Goal: Find specific page/section: Find specific page/section

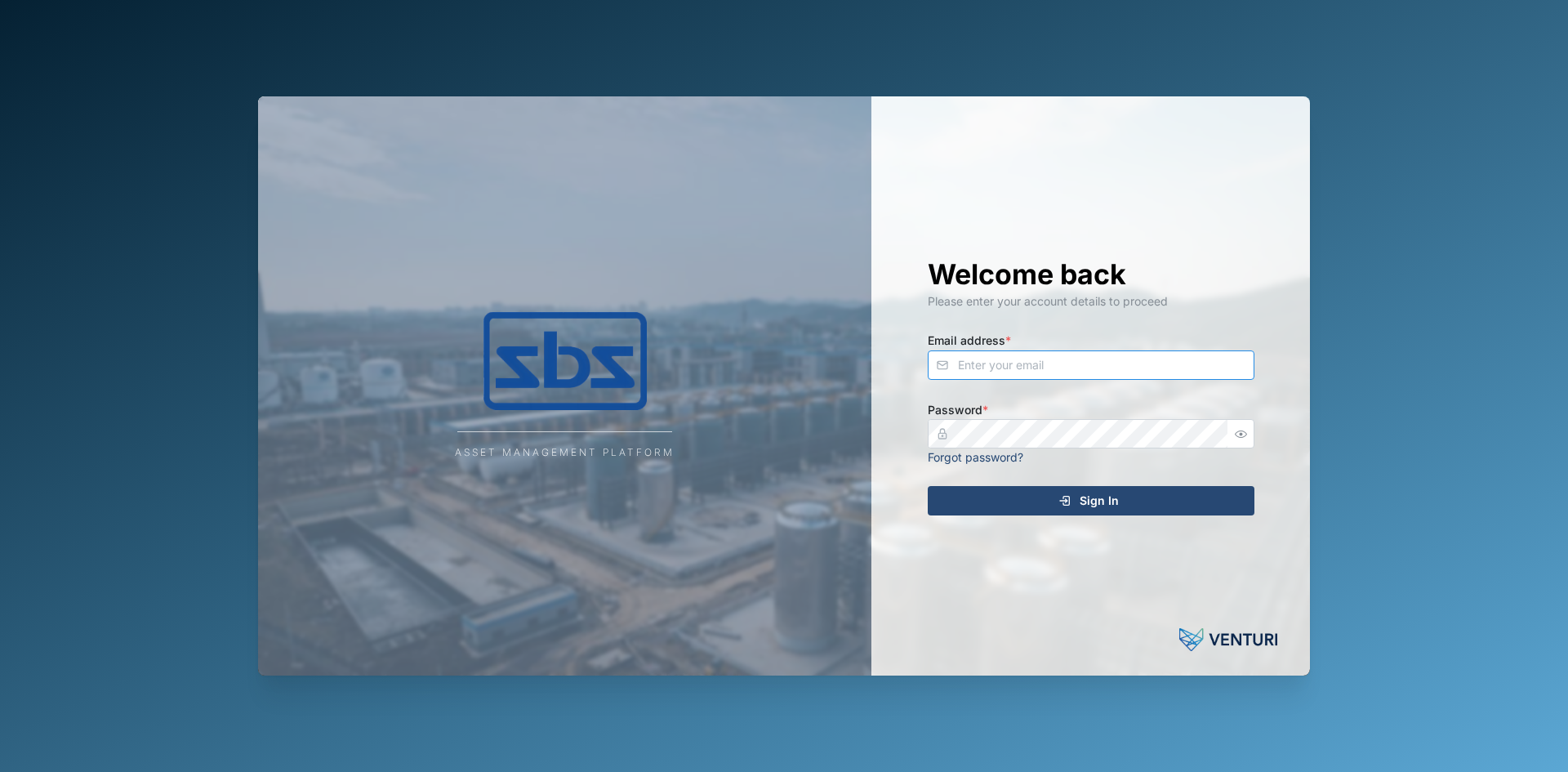
type input "[EMAIL_ADDRESS][DOMAIN_NAME]"
click at [1103, 496] on span "Sign In" at bounding box center [1099, 500] width 39 height 27
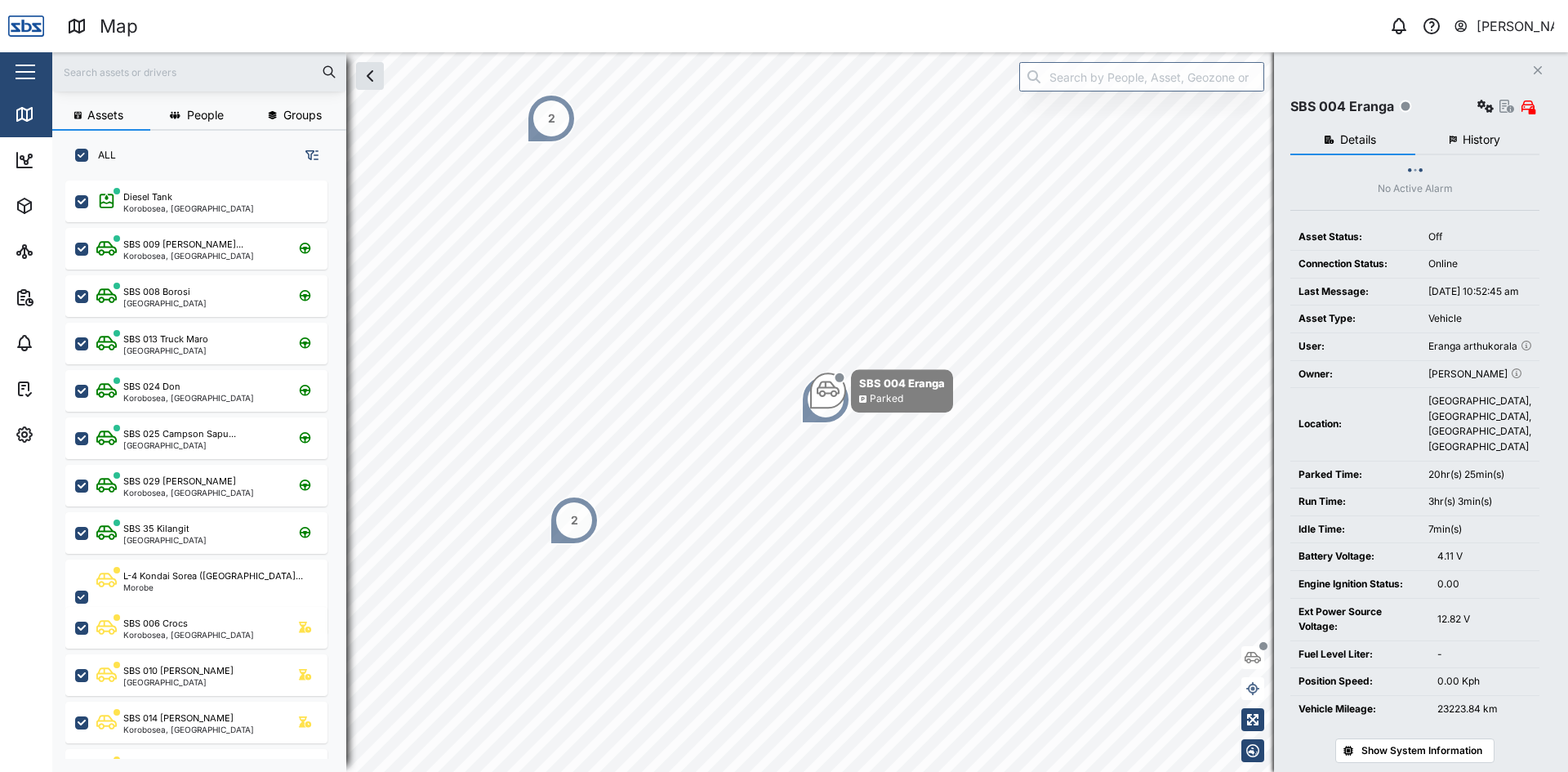
scroll to position [572, 255]
click at [1534, 68] on icon "button" at bounding box center [1537, 70] width 8 height 8
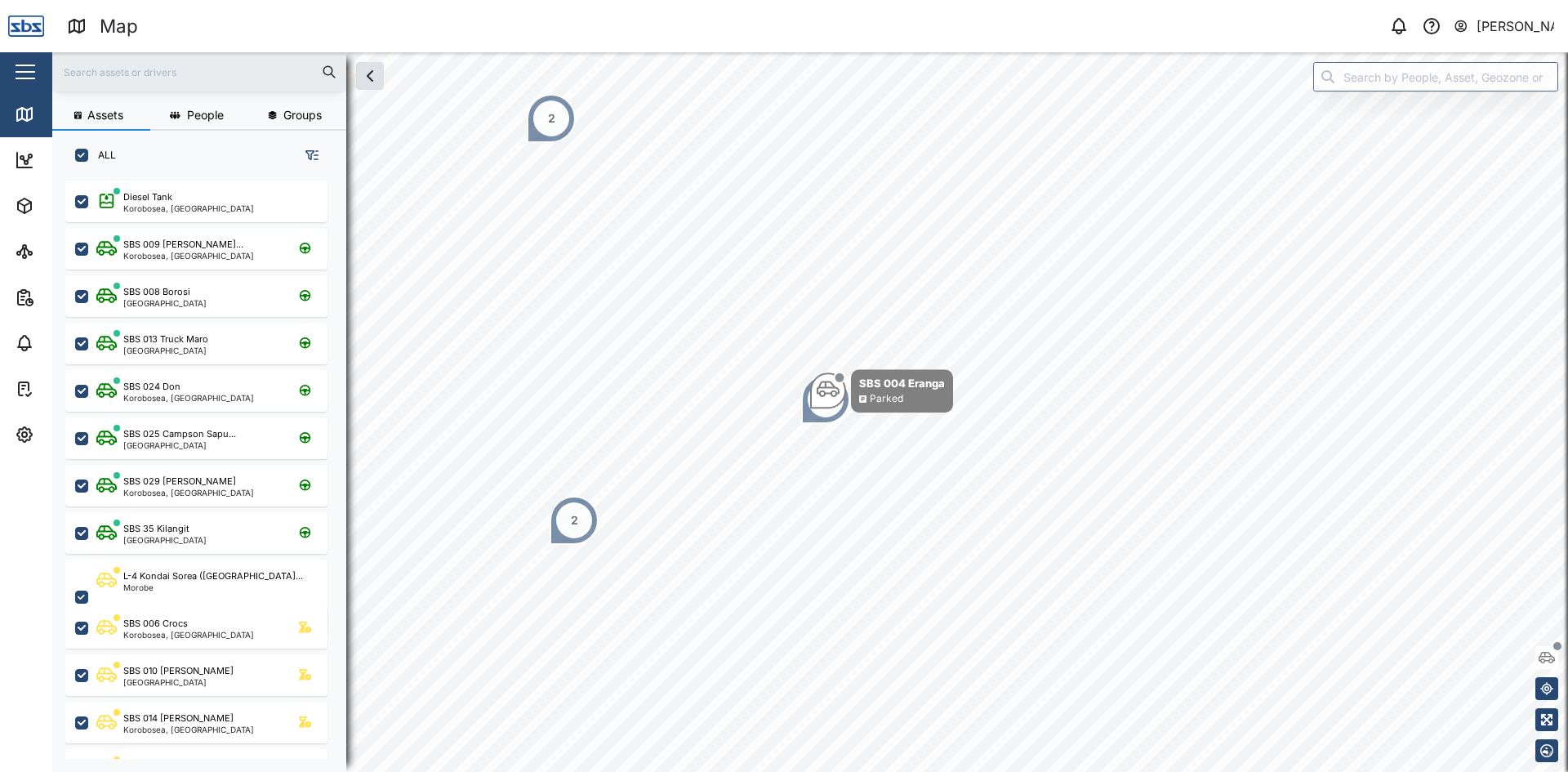
click at [556, 516] on div "2" at bounding box center [573, 520] width 49 height 49
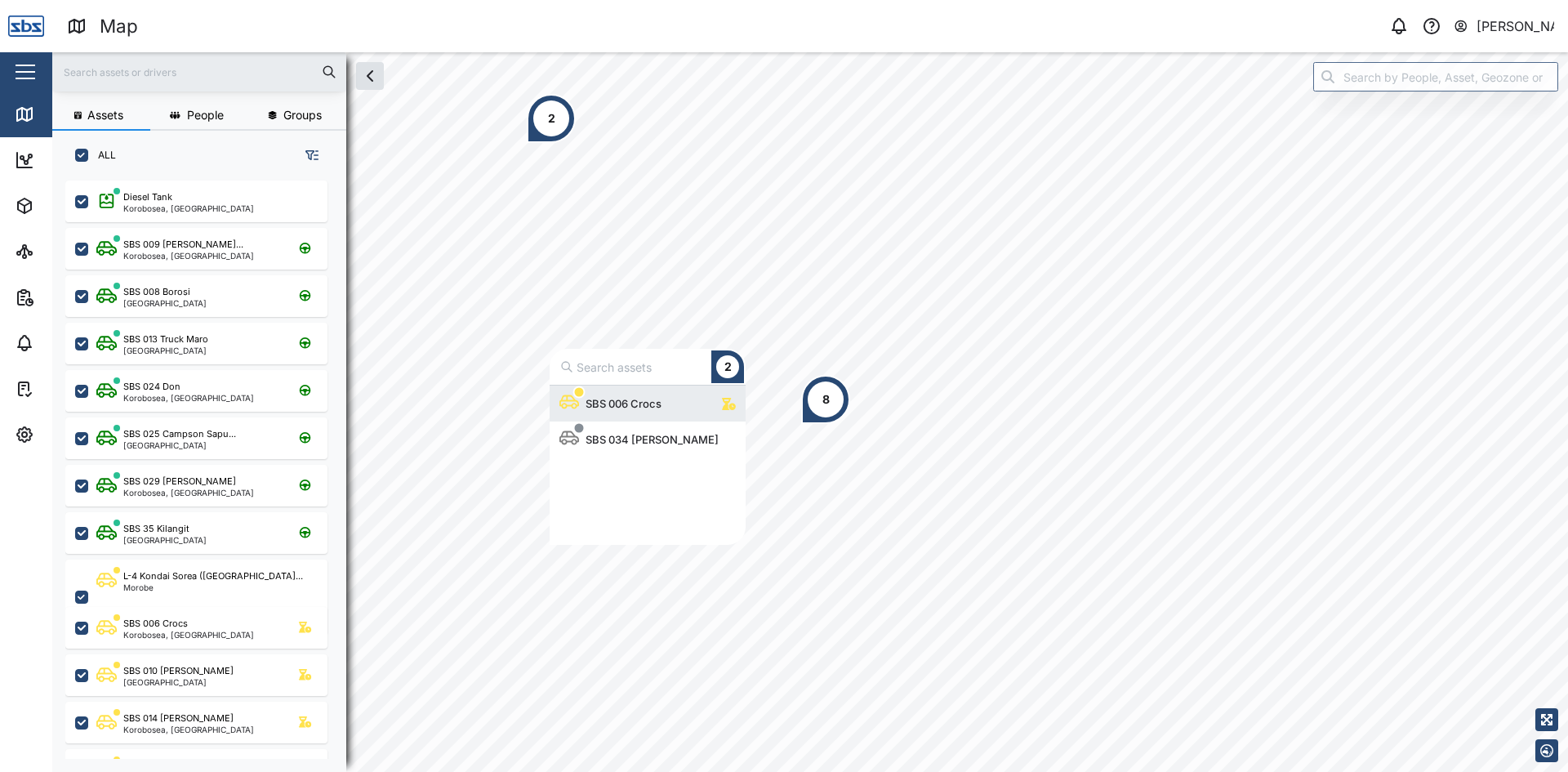
scroll to position [147, 184]
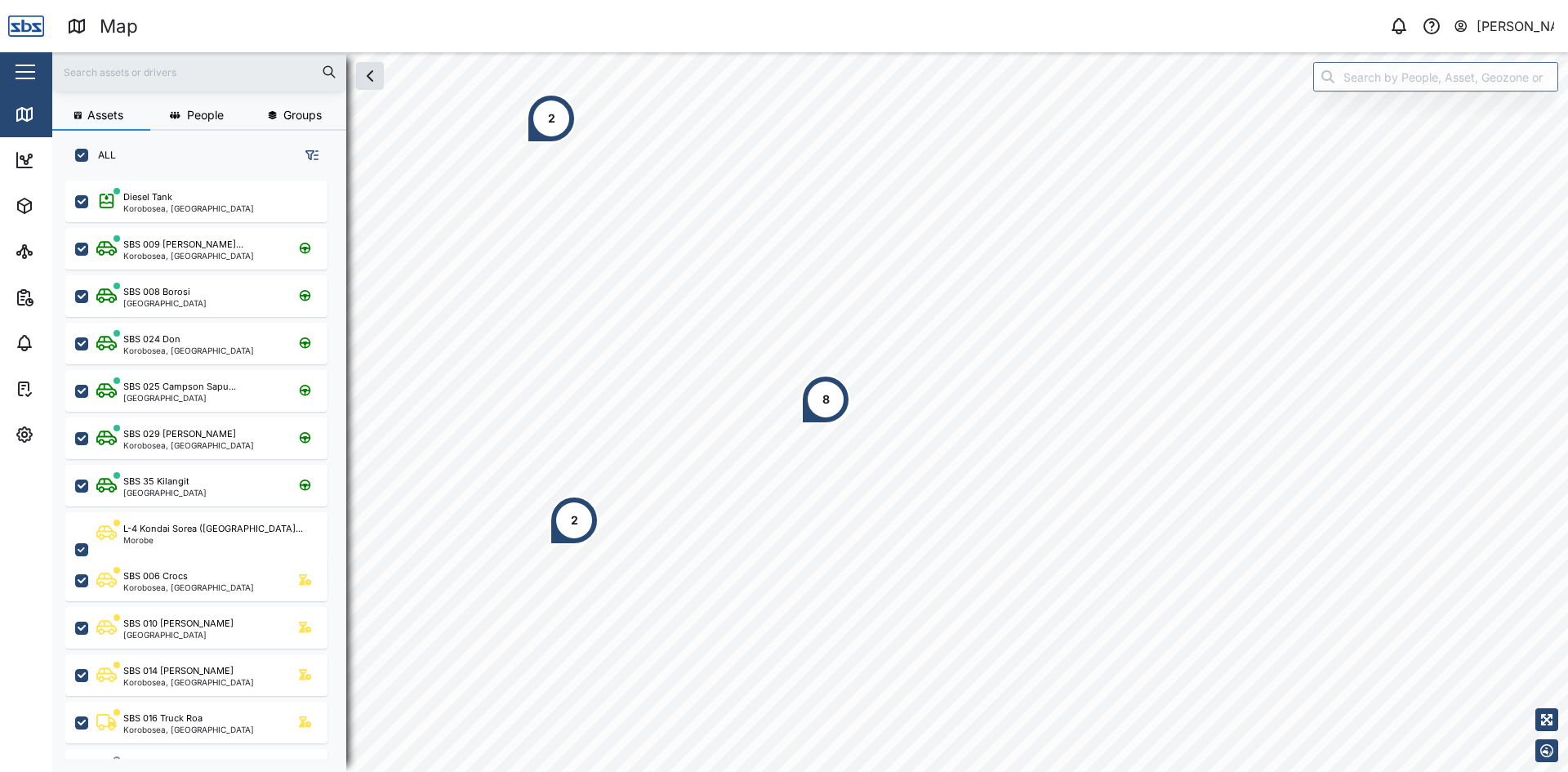
click at [582, 527] on div "2" at bounding box center [573, 520] width 49 height 49
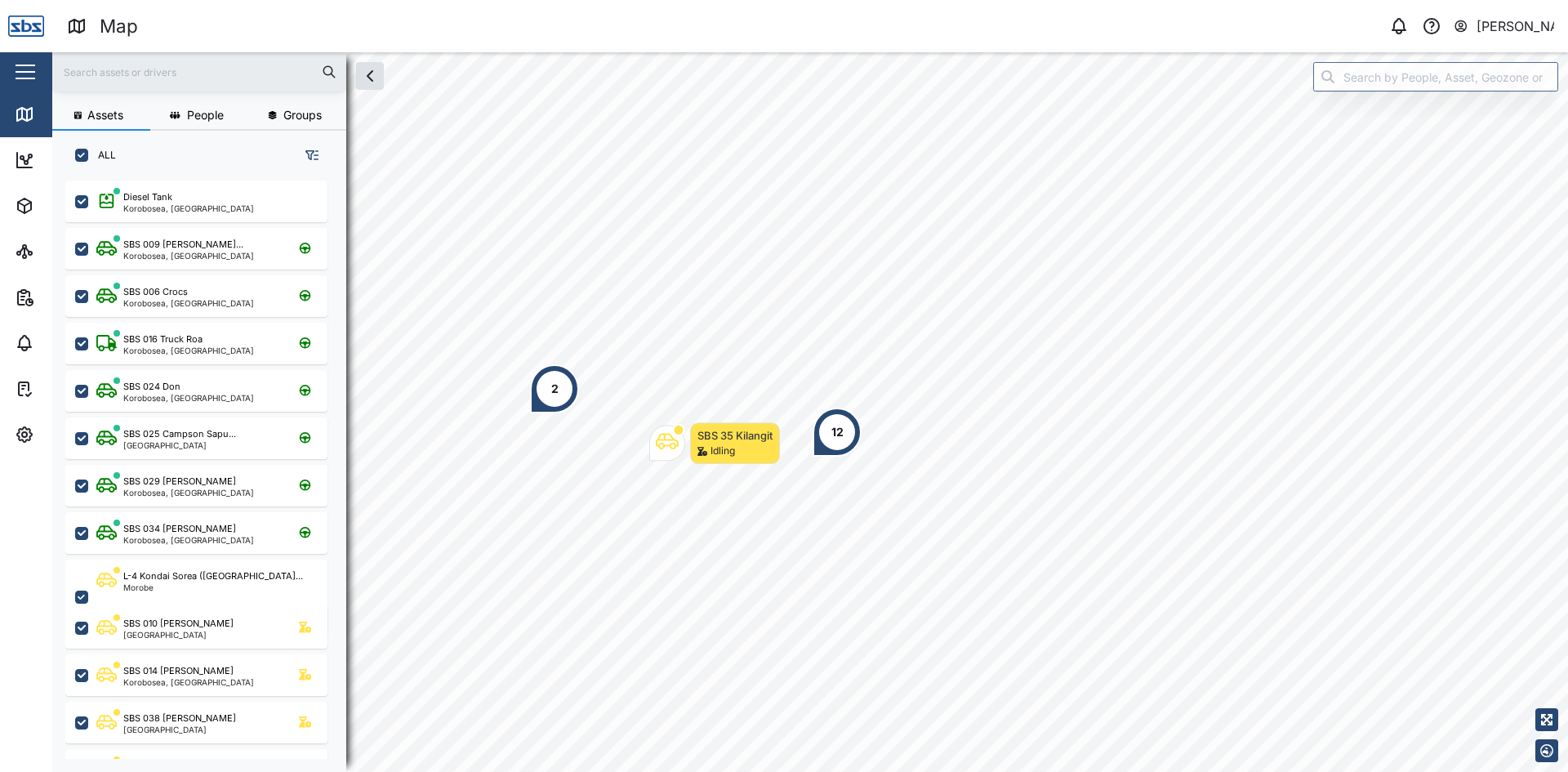
click at [124, 80] on input "text" at bounding box center [199, 72] width 274 height 25
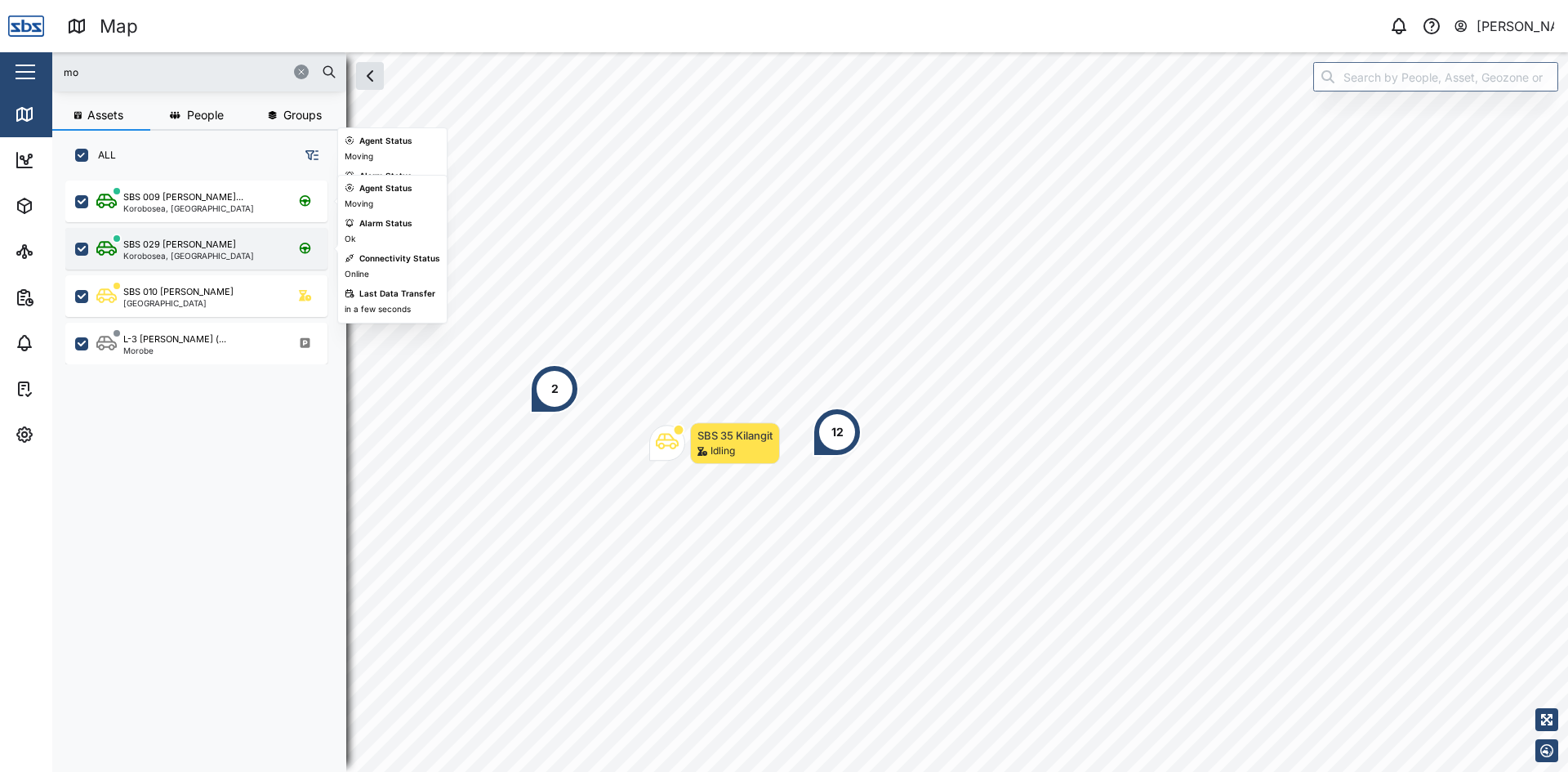
type input "mo"
click at [208, 254] on div "Korobosea, [GEOGRAPHIC_DATA]" at bounding box center [189, 255] width 131 height 8
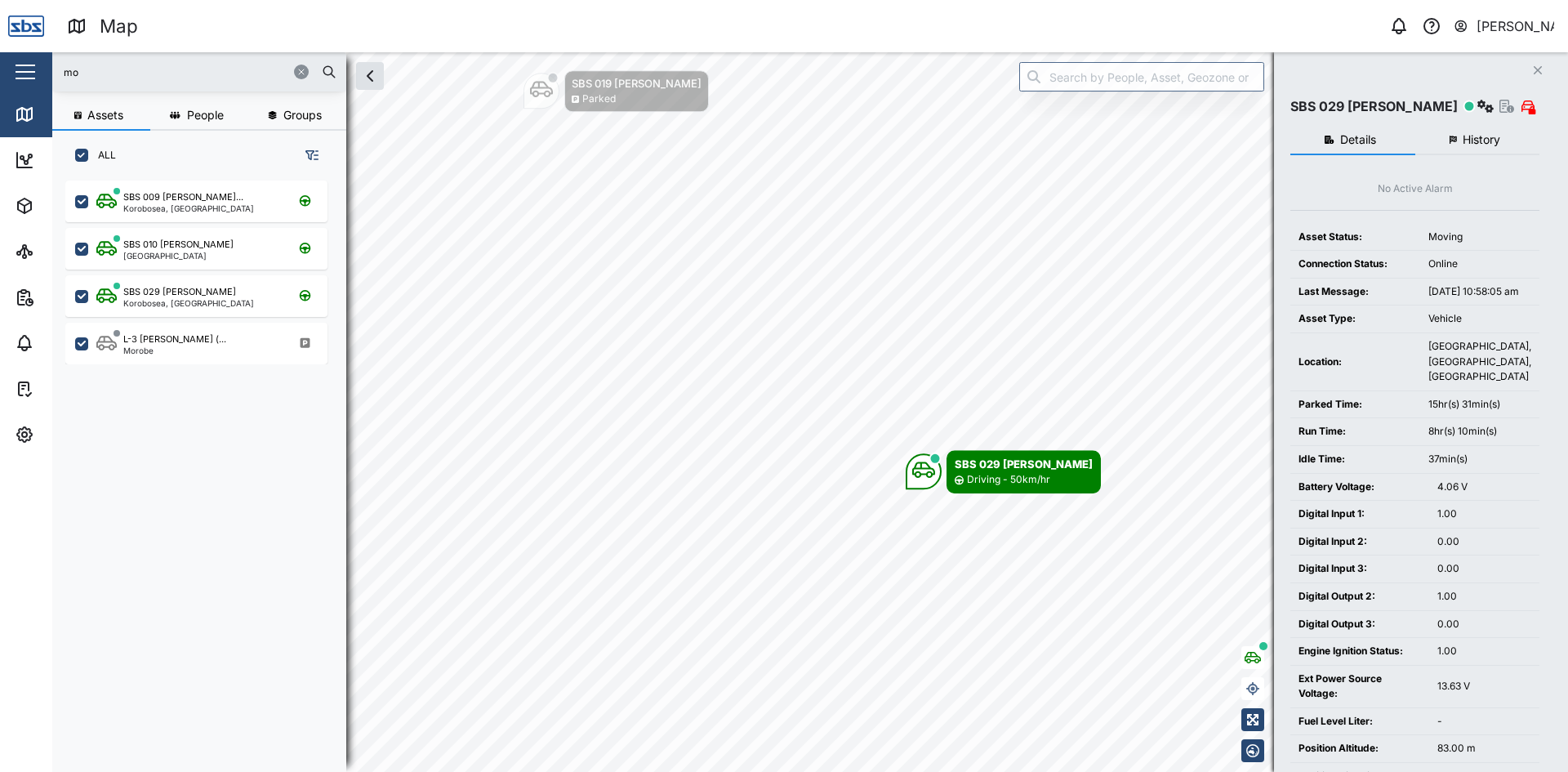
click at [1534, 67] on icon "Close" at bounding box center [1537, 70] width 10 height 13
